Goal: Find contact information: Find contact information

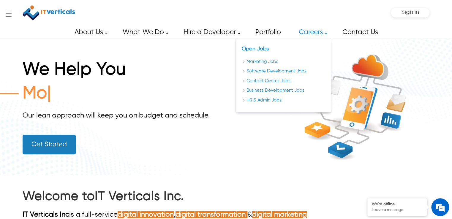
click at [247, 62] on link "Marketing Jobs" at bounding box center [282, 61] width 83 height 7
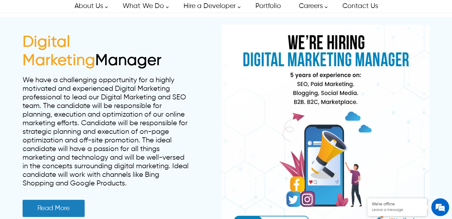
scroll to position [19, 0]
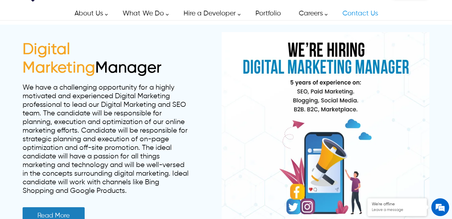
click at [364, 13] on link "Contact Us" at bounding box center [359, 13] width 49 height 13
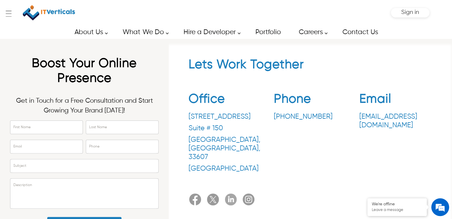
click at [68, 12] on img at bounding box center [49, 13] width 52 height 20
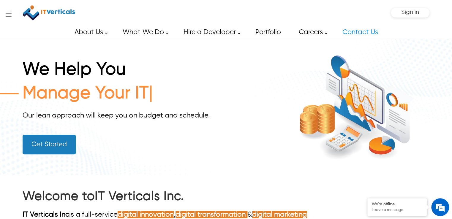
click at [355, 31] on link "Contact Us" at bounding box center [359, 32] width 49 height 13
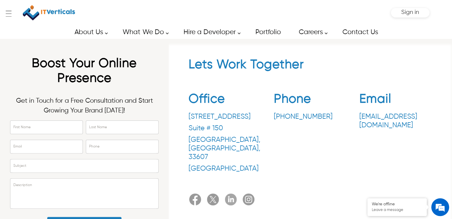
click at [231, 193] on img at bounding box center [231, 199] width 12 height 12
click at [195, 193] on img at bounding box center [195, 199] width 12 height 12
